Goal: Task Accomplishment & Management: Complete application form

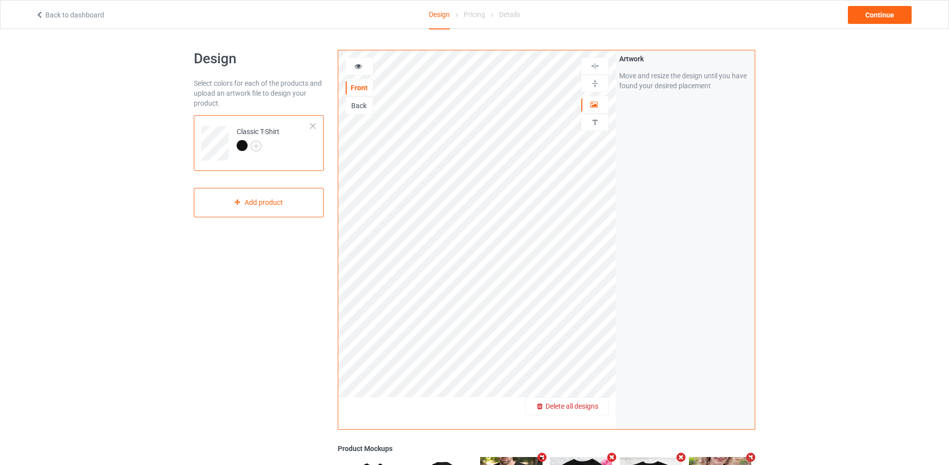
click at [592, 406] on span "Delete all designs" at bounding box center [572, 406] width 53 height 8
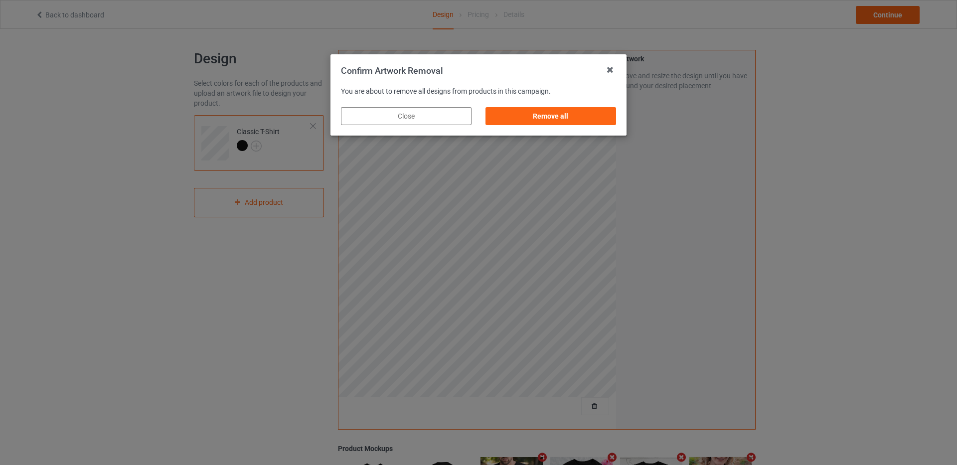
click at [606, 126] on div "Remove all" at bounding box center [550, 116] width 145 height 32
click at [604, 117] on div "Remove all" at bounding box center [550, 116] width 131 height 18
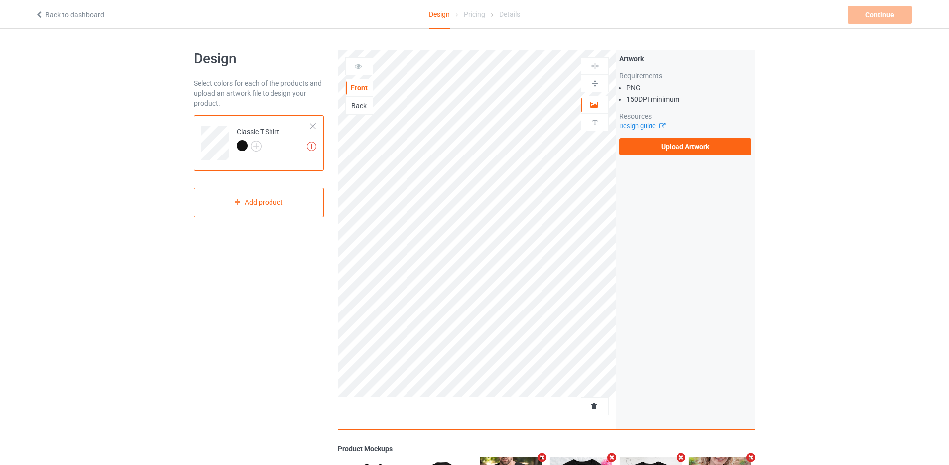
click at [650, 158] on div "Artwork Requirements PNG 150 DPI minimum Resources Design guide Upload Artwork" at bounding box center [685, 239] width 139 height 379
click at [650, 150] on label "Upload Artwork" at bounding box center [685, 146] width 132 height 17
click at [0, 0] on input "Upload Artwork" at bounding box center [0, 0] width 0 height 0
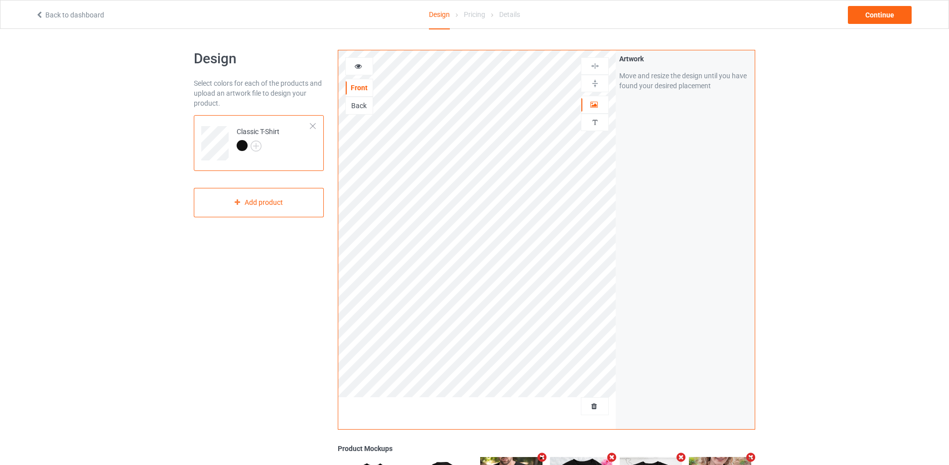
click at [864, 27] on div "Back to dashboard Design Pricing Details Continue" at bounding box center [474, 14] width 892 height 28
click at [867, 10] on div "Continue" at bounding box center [880, 15] width 64 height 18
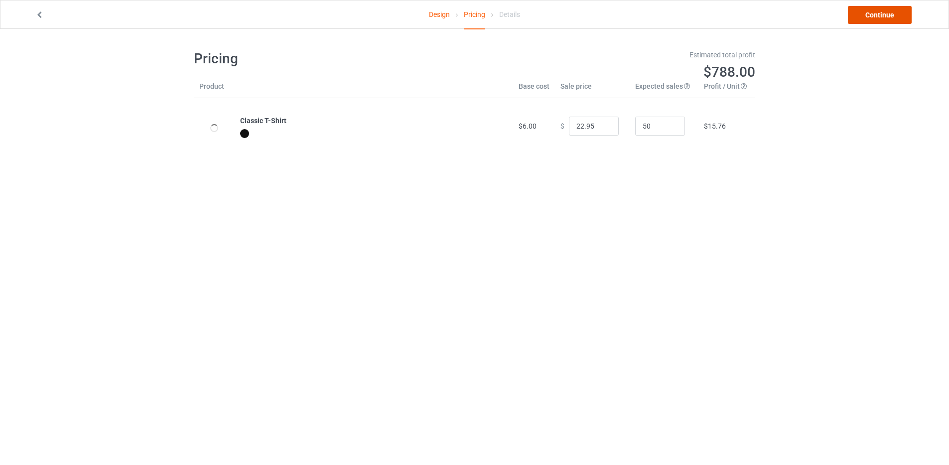
click at [867, 14] on link "Continue" at bounding box center [880, 15] width 64 height 18
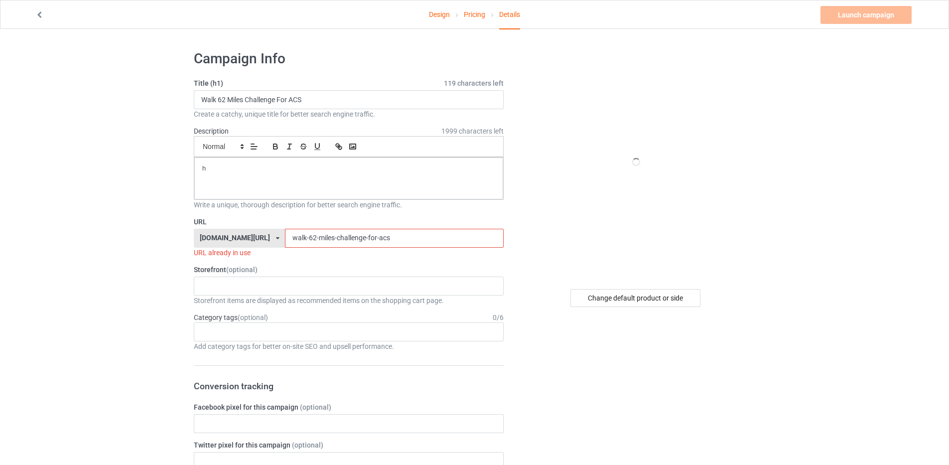
click at [414, 238] on input "walk-62-miles-challenge-for-acs" at bounding box center [394, 238] width 218 height 19
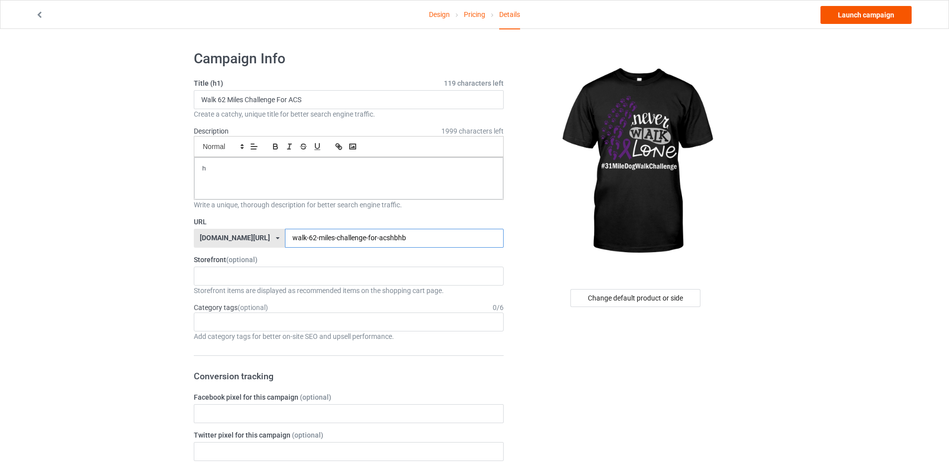
type input "walk-62-miles-challenge-for-acshbhb"
click at [857, 12] on link "Launch campaign" at bounding box center [866, 15] width 91 height 18
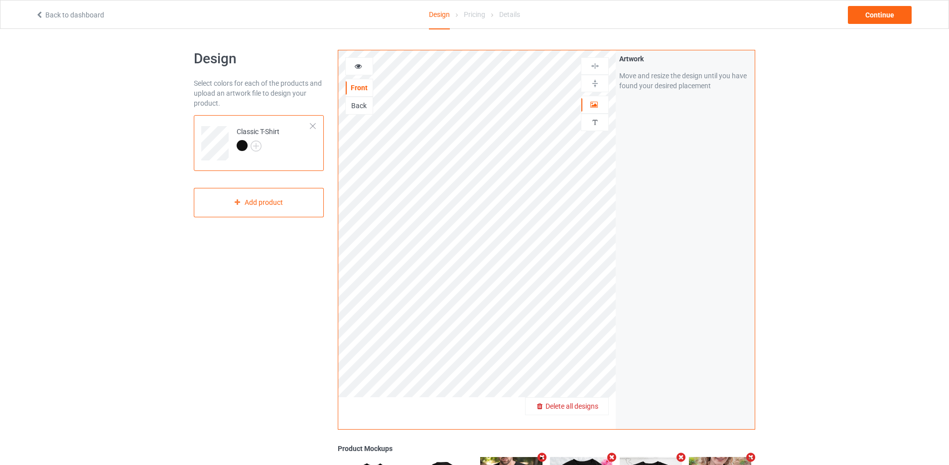
click at [592, 404] on span "Delete all designs" at bounding box center [572, 406] width 53 height 8
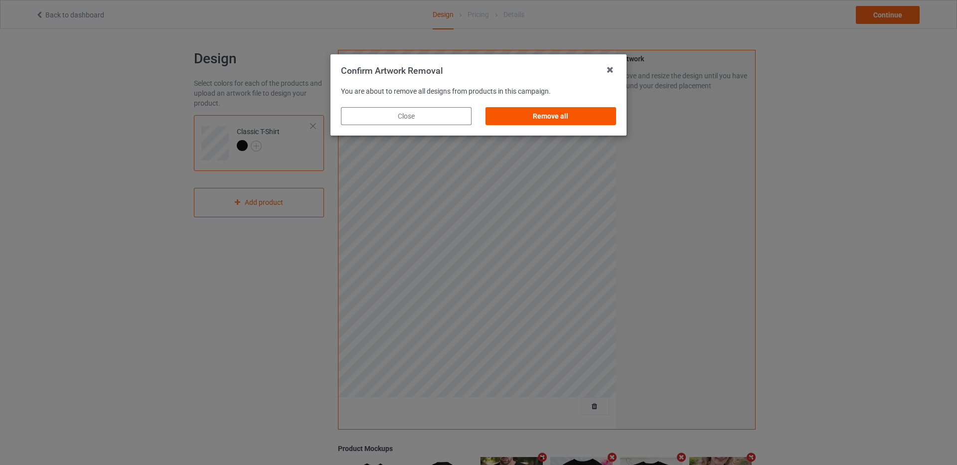
click at [552, 112] on div "Remove all" at bounding box center [550, 116] width 131 height 18
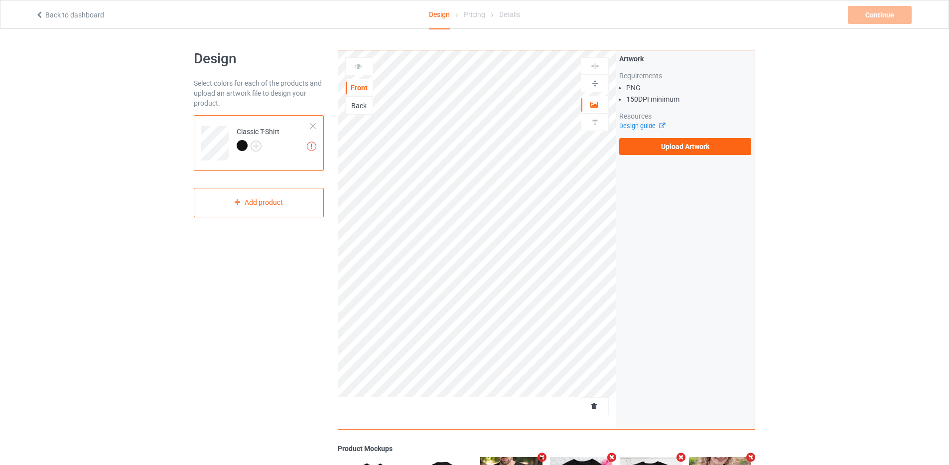
click at [671, 156] on div "Artwork Requirements PNG 150 DPI minimum Resources Design guide Upload Artwork" at bounding box center [685, 104] width 139 height 108
click at [672, 150] on label "Upload Artwork" at bounding box center [685, 146] width 132 height 17
click at [0, 0] on input "Upload Artwork" at bounding box center [0, 0] width 0 height 0
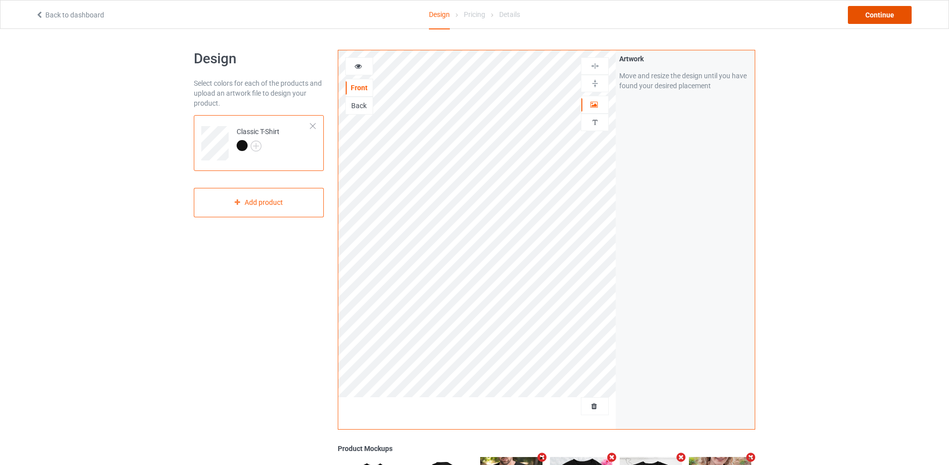
click at [880, 14] on div "Continue" at bounding box center [880, 15] width 64 height 18
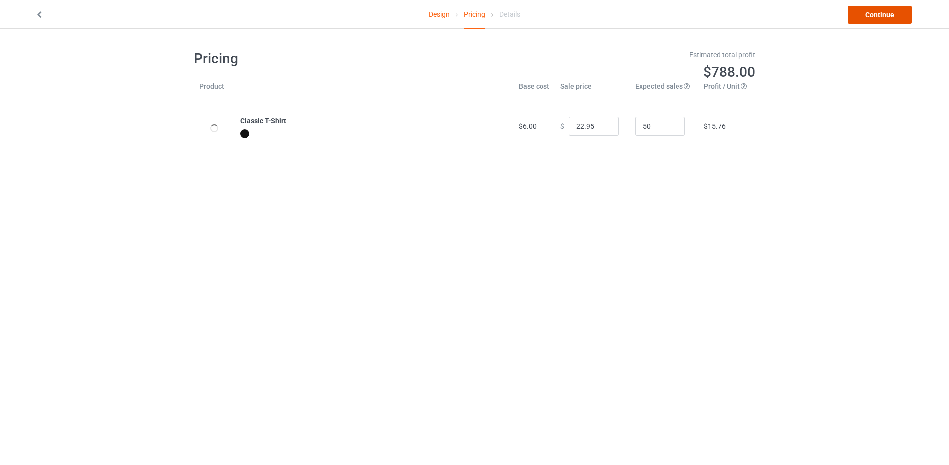
click at [857, 21] on link "Continue" at bounding box center [880, 15] width 64 height 18
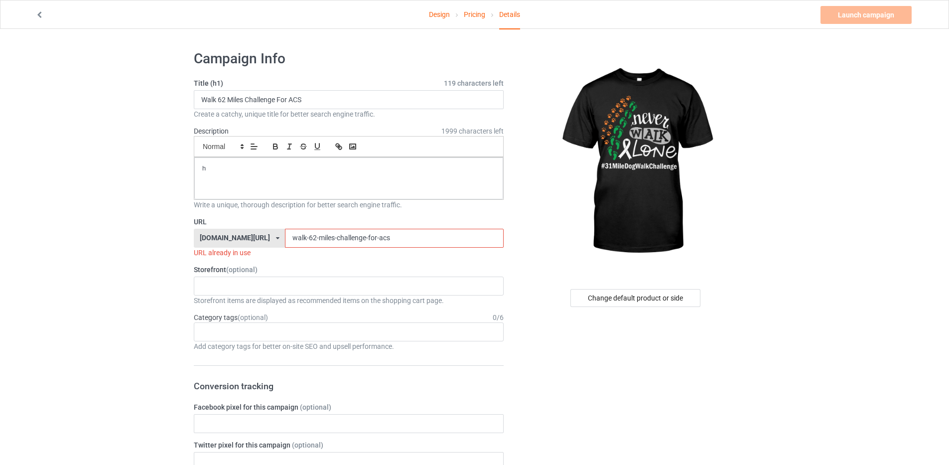
drag, startPoint x: 149, startPoint y: 242, endPoint x: 154, endPoint y: 230, distance: 12.7
paste input "31 Mile Dog Walk in October for AKF"
click at [394, 241] on input "31 Mile Dog Walk in October for AKF" at bounding box center [394, 238] width 218 height 19
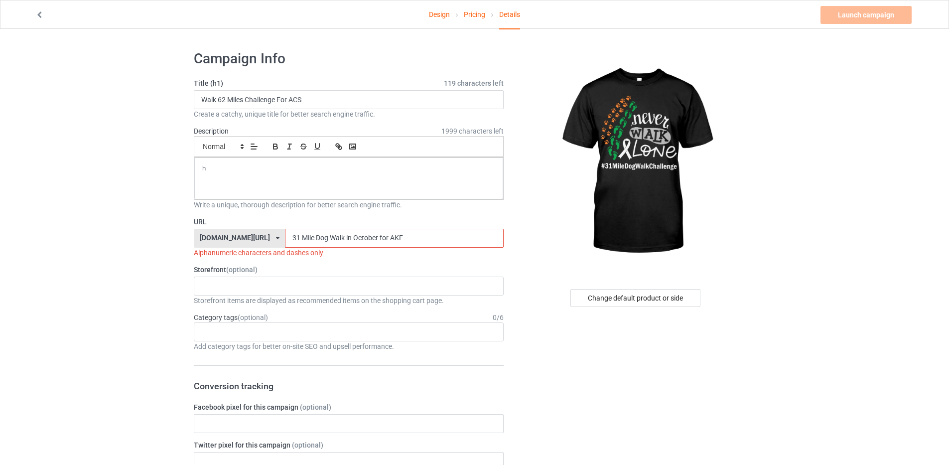
click at [290, 241] on input "31 Mile Dog Walk in October for AKF" at bounding box center [394, 238] width 218 height 19
click at [304, 238] on input "31Mile Dog Walk in October for AKF" at bounding box center [394, 238] width 218 height 19
click at [316, 237] on input "31MileDog Walk in October for AKF" at bounding box center [394, 238] width 218 height 19
click at [331, 237] on input "31MileDogWalk in October for AKF" at bounding box center [394, 238] width 218 height 19
click at [336, 240] on input "31MileDogWalkin October for AKF" at bounding box center [394, 238] width 218 height 19
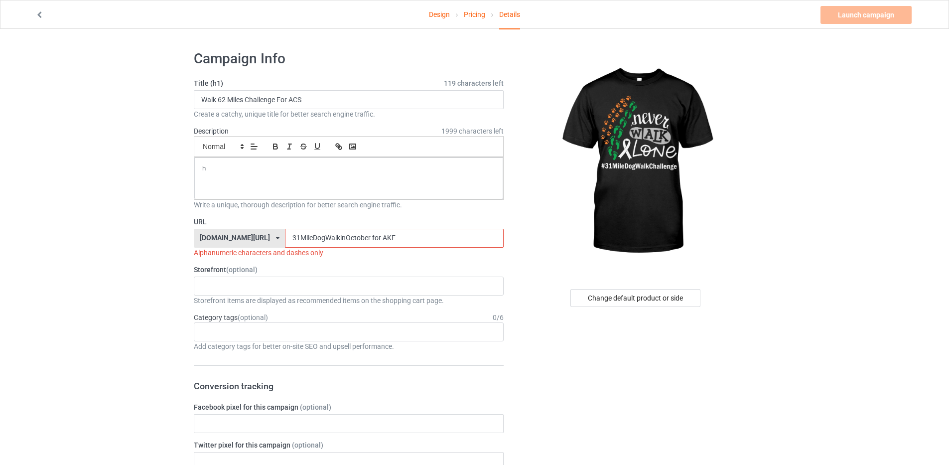
click at [360, 237] on input "31MileDogWalkinOctober for AKF" at bounding box center [394, 238] width 218 height 19
click at [372, 238] on input "31MileDogWalkinOctoberfor AKF" at bounding box center [394, 238] width 218 height 19
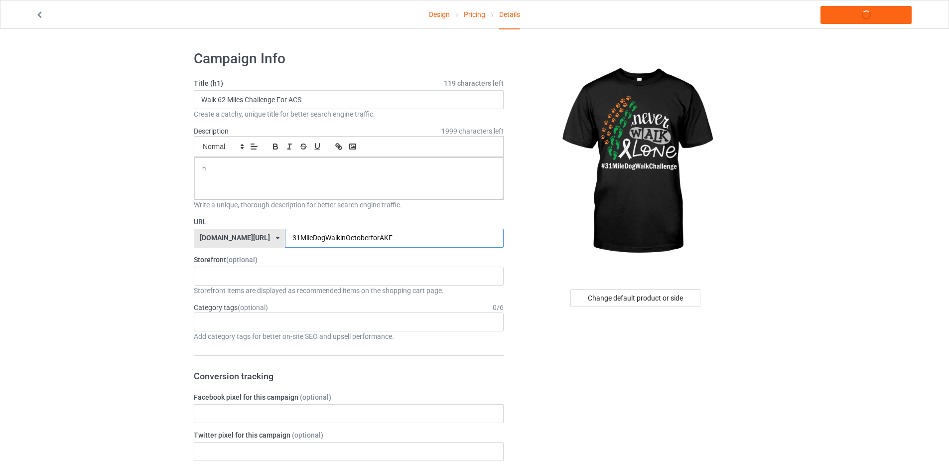
click at [402, 236] on input "31MileDogWalkinOctoberforAKF" at bounding box center [394, 238] width 218 height 19
type input "31MileDogWalkinOctoberforAKF"
click at [856, 11] on link "Launch campaign" at bounding box center [866, 15] width 91 height 18
